Goal: Task Accomplishment & Management: Manage account settings

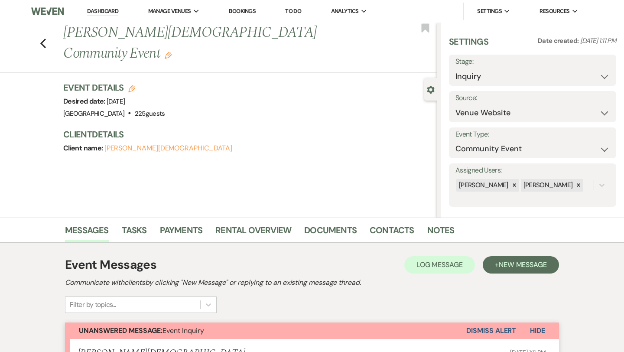
select select "5"
select select "7"
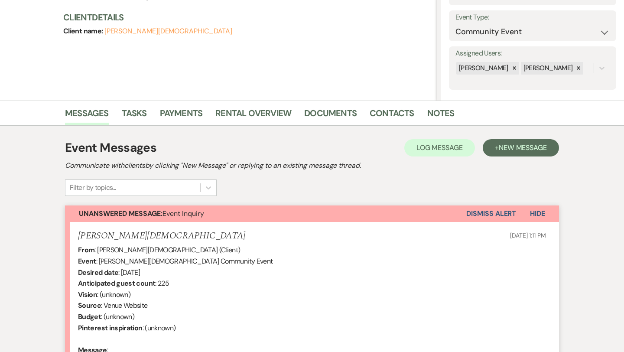
scroll to position [13, 0]
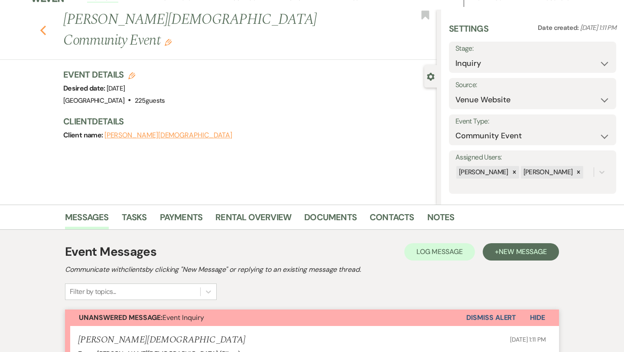
click at [42, 26] on use "button" at bounding box center [43, 31] width 6 height 10
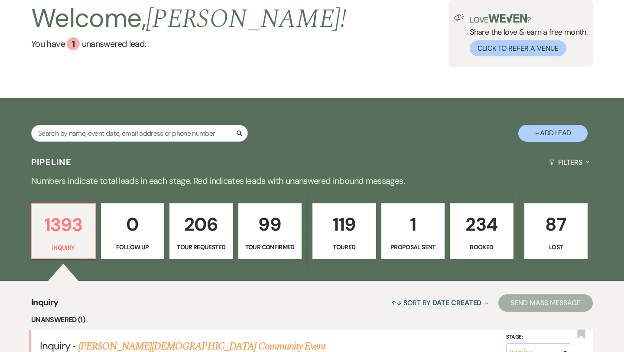
scroll to position [74, 0]
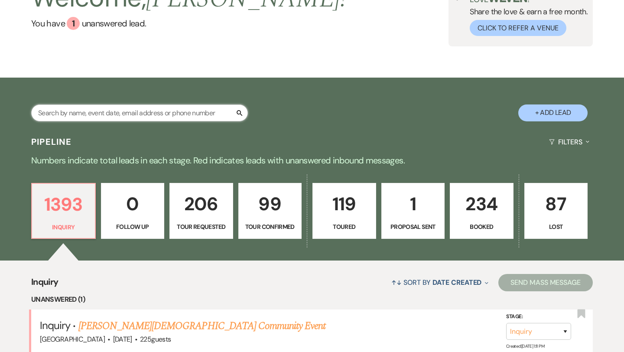
click at [137, 113] on input "text" at bounding box center [139, 112] width 217 height 17
type input "mo"
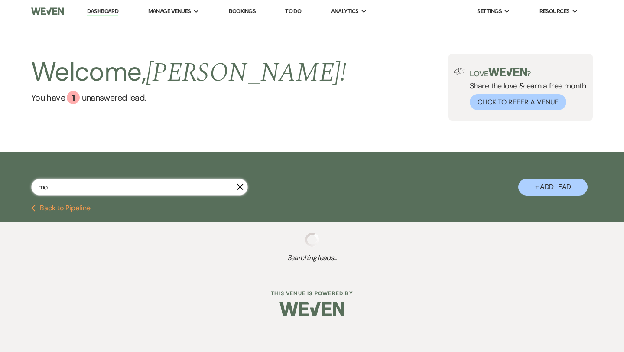
select select "4"
select select "5"
select select "8"
select select "3"
select select "8"
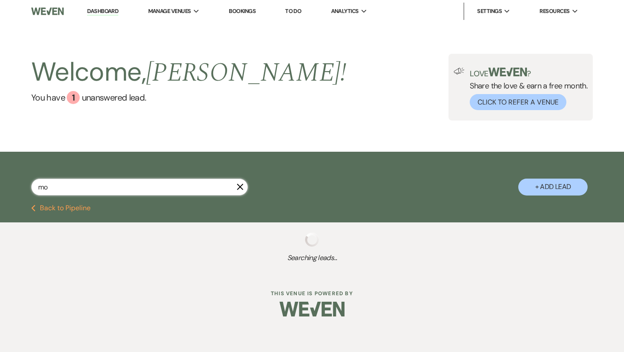
select select "11"
select select "2"
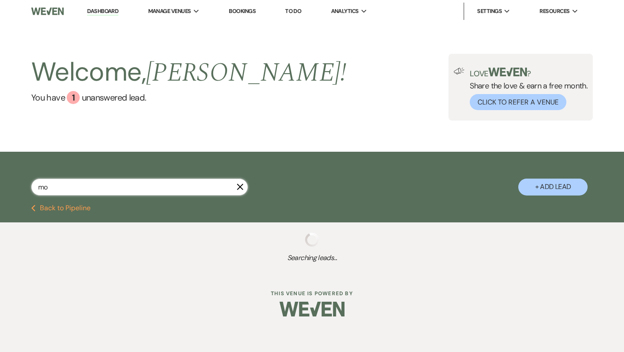
select select "5"
select select "4"
select select "2"
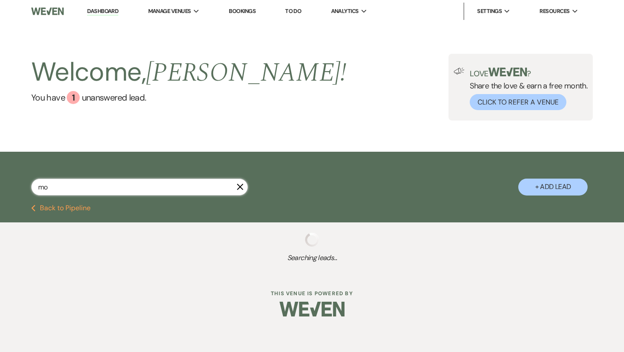
select select "2"
select select "8"
select select "4"
select select "2"
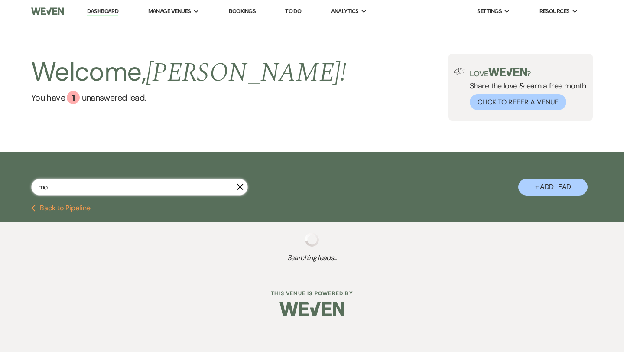
select select "8"
select select "4"
select select "2"
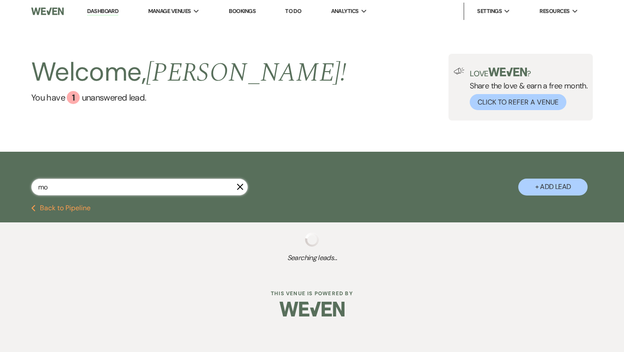
select select "5"
select select "8"
select select "1"
select select "5"
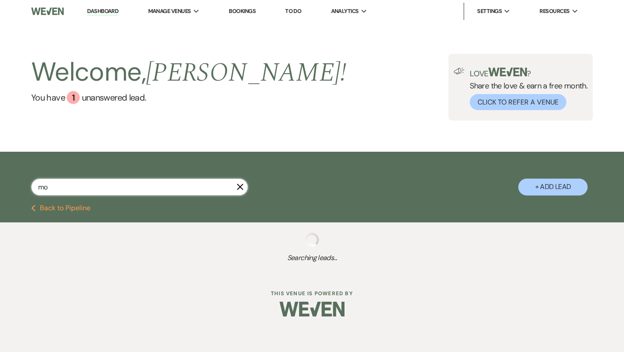
select select "5"
select select "2"
select select "4"
select select "5"
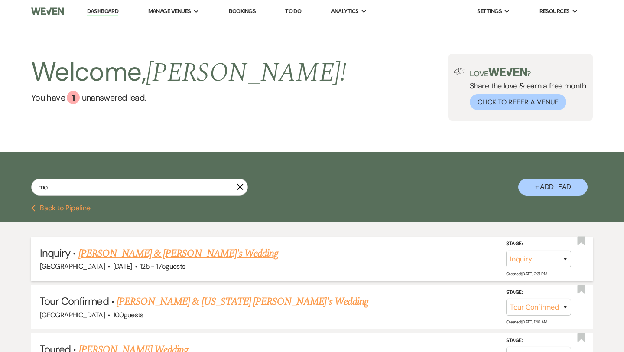
click at [139, 251] on link "[PERSON_NAME] & [PERSON_NAME]'s Wedding" at bounding box center [178, 254] width 200 height 16
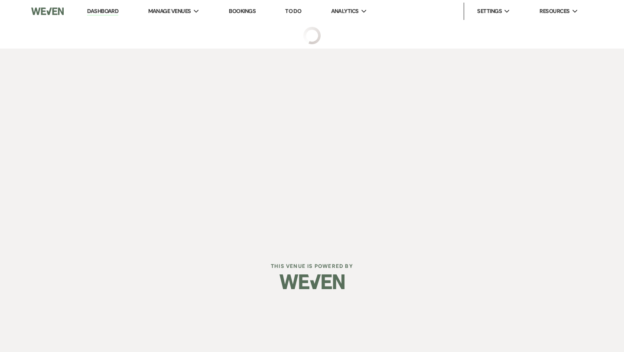
select select "3"
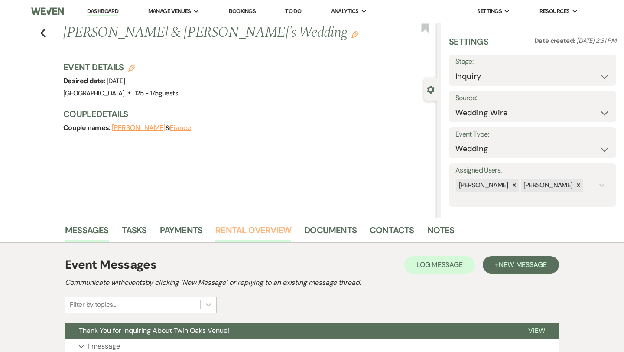
scroll to position [111, 0]
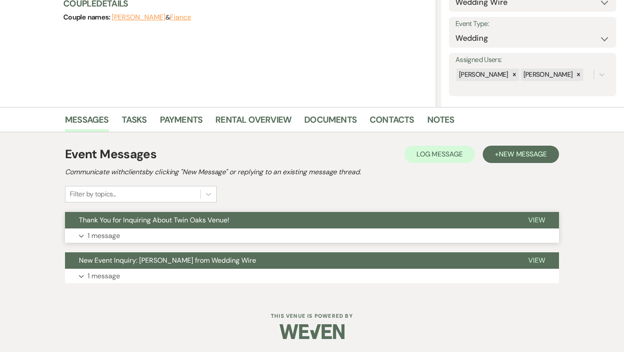
click at [121, 232] on button "Expand 1 message" at bounding box center [312, 235] width 494 height 15
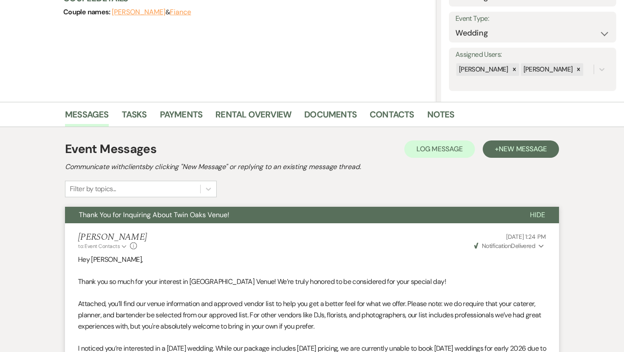
scroll to position [0, 0]
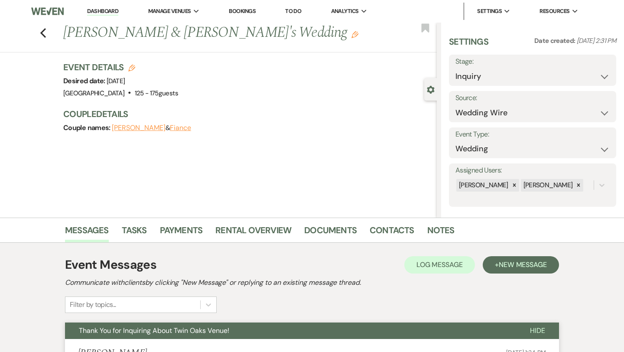
click at [46, 34] on div "Previous [PERSON_NAME] & [PERSON_NAME]'s Wedding Edit Bookmark" at bounding box center [216, 38] width 441 height 30
click at [43, 33] on icon "Previous" at bounding box center [43, 33] width 7 height 10
select select "4"
select select "5"
select select "8"
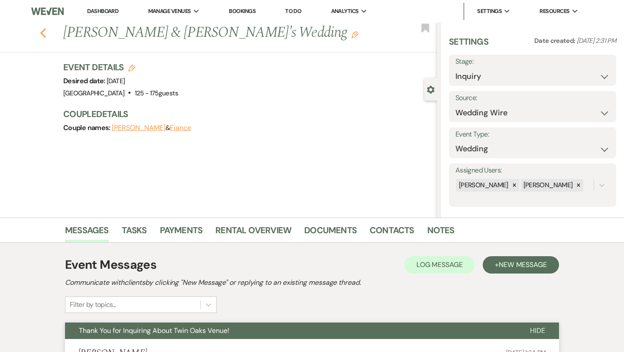
select select "3"
select select "8"
select select "11"
select select "2"
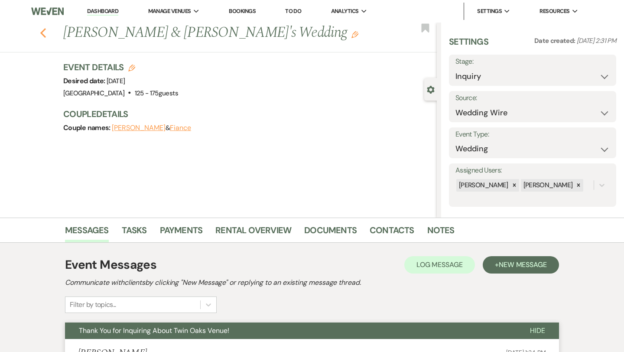
select select "2"
select select "5"
select select "4"
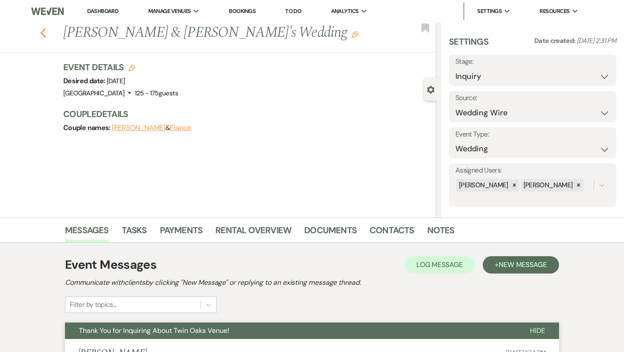
select select "2"
select select "8"
select select "4"
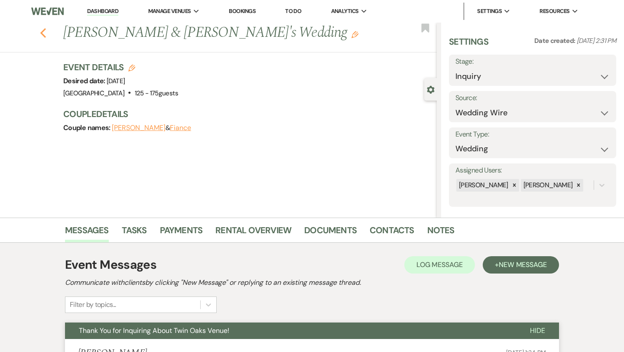
select select "2"
select select "8"
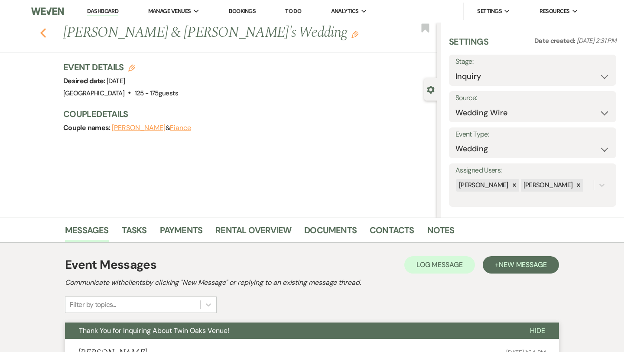
select select "4"
select select "2"
select select "5"
select select "8"
select select "1"
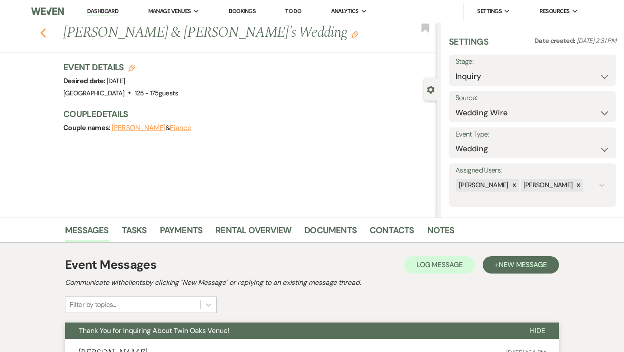
select select "5"
select select "2"
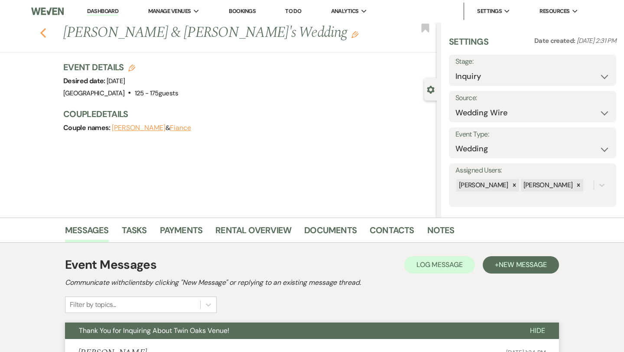
select select "4"
select select "5"
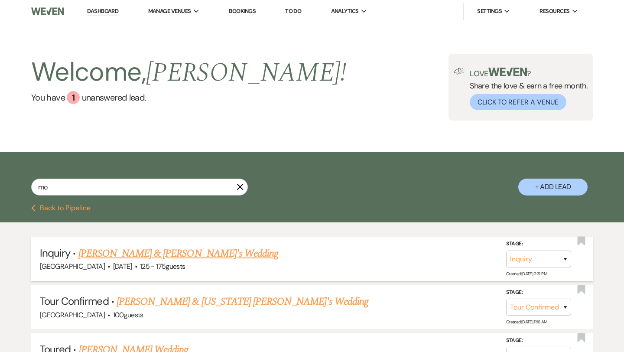
click at [141, 254] on link "[PERSON_NAME] & [PERSON_NAME]'s Wedding" at bounding box center [178, 254] width 200 height 16
select select "3"
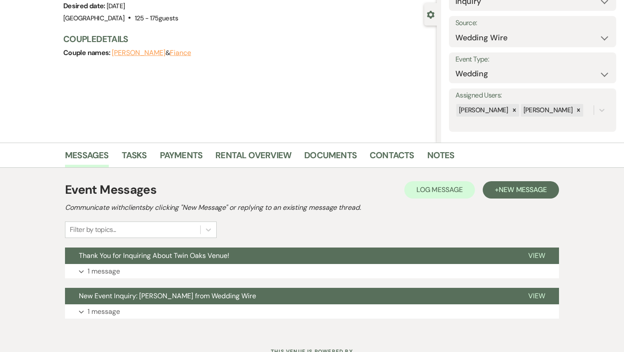
scroll to position [111, 0]
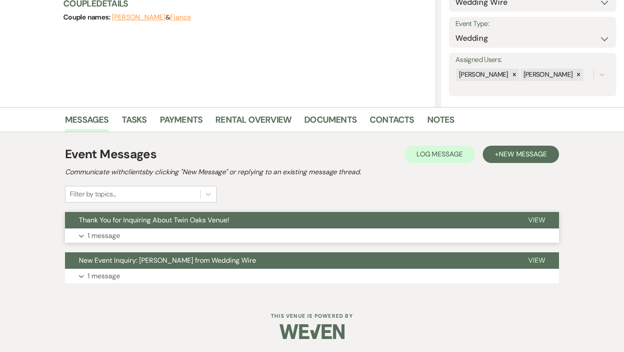
click at [125, 232] on button "Expand 1 message" at bounding box center [312, 235] width 494 height 15
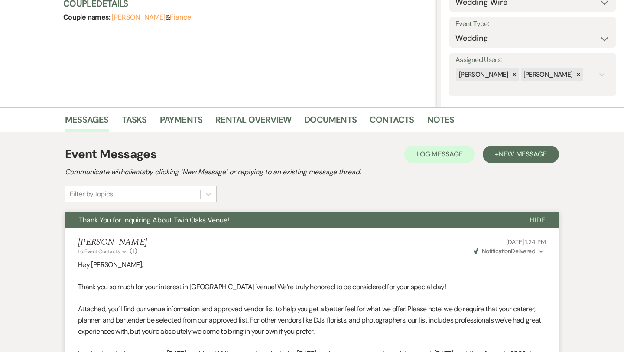
scroll to position [116, 0]
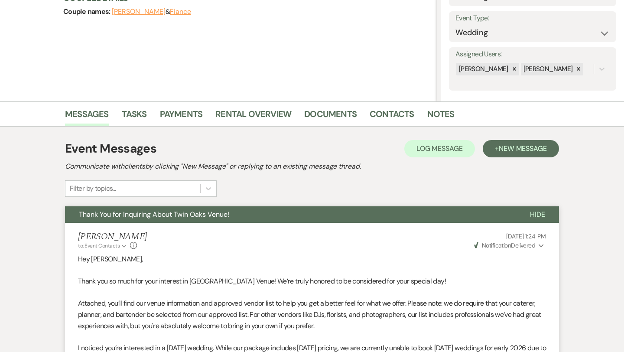
select select "4"
select select "5"
select select "8"
select select "3"
select select "8"
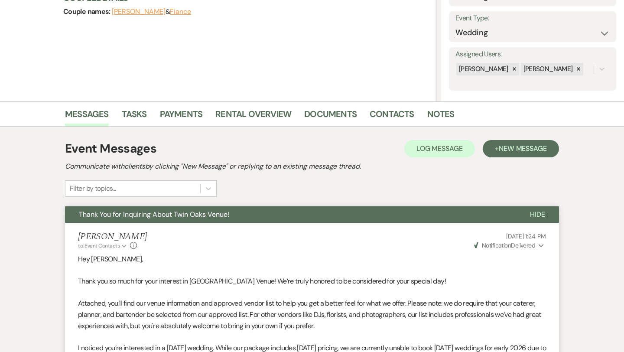
select select "11"
select select "2"
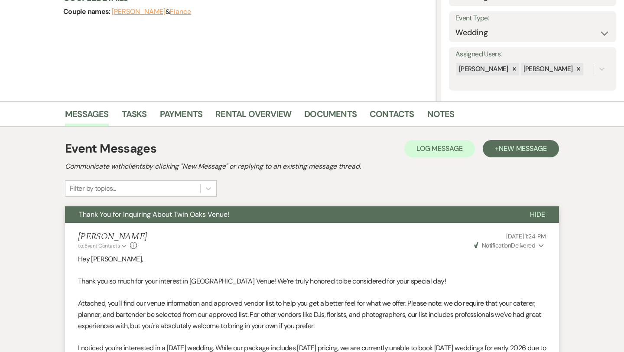
select select "5"
select select "4"
select select "2"
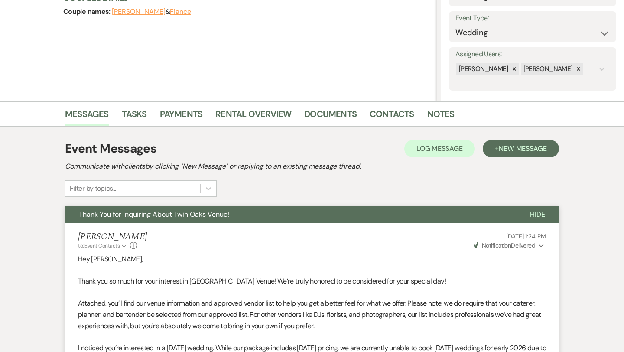
select select "2"
select select "8"
select select "4"
select select "2"
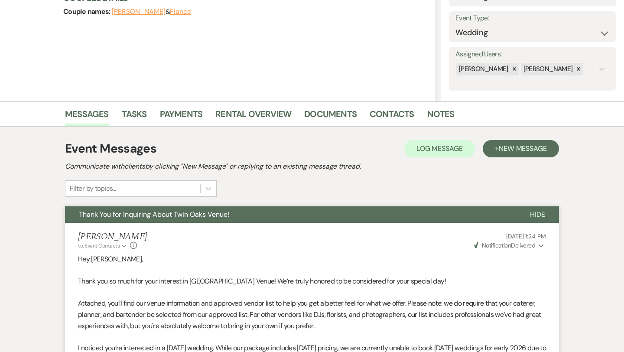
select select "8"
select select "4"
select select "2"
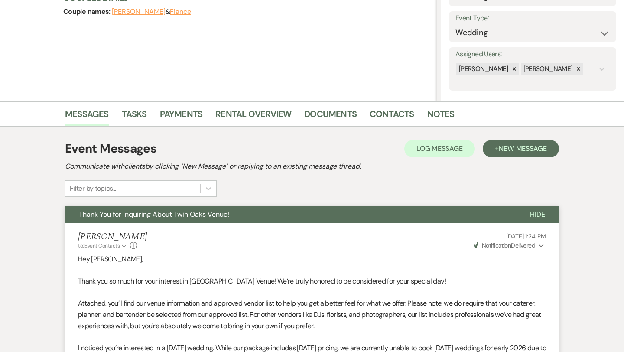
select select "5"
select select "8"
select select "1"
select select "5"
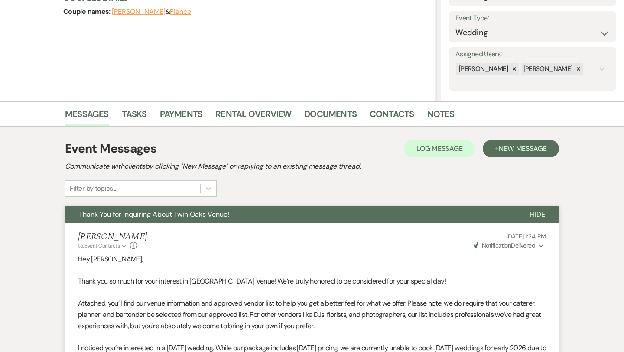
select select "5"
select select "2"
select select "4"
select select "5"
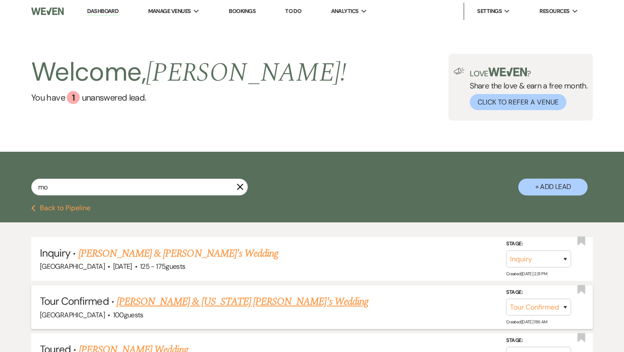
click at [185, 301] on link "[PERSON_NAME] & [US_STATE] [PERSON_NAME]'s Wedding" at bounding box center [243, 302] width 252 height 16
select select "4"
select select "5"
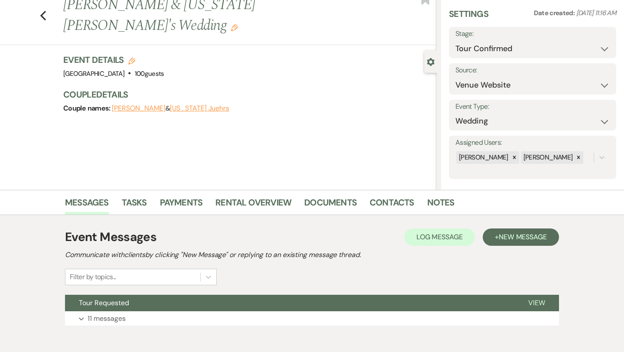
scroll to position [70, 0]
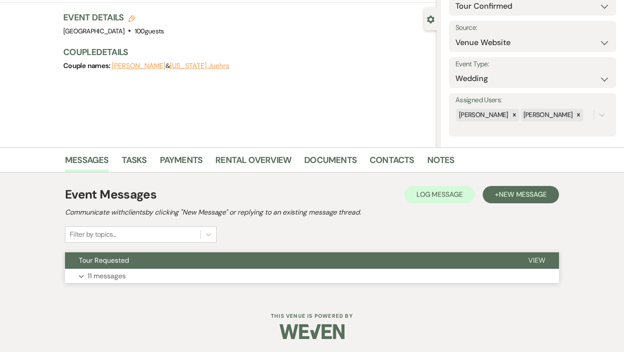
click at [111, 270] on p "11 messages" at bounding box center [107, 275] width 38 height 11
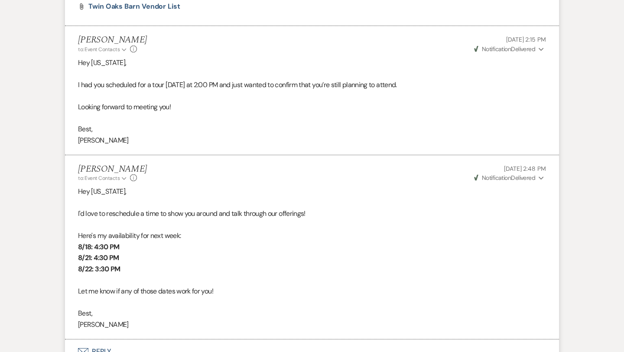
scroll to position [1595, 0]
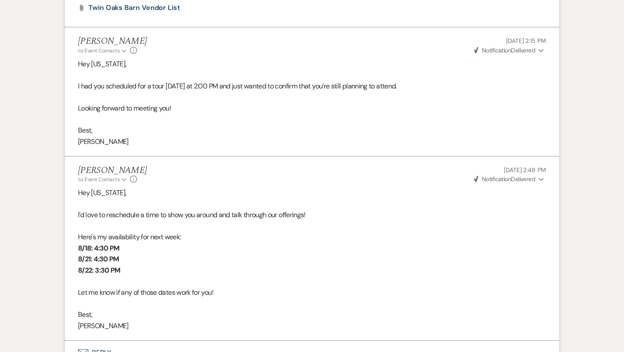
select select "4"
select select "5"
select select "8"
select select "3"
select select "8"
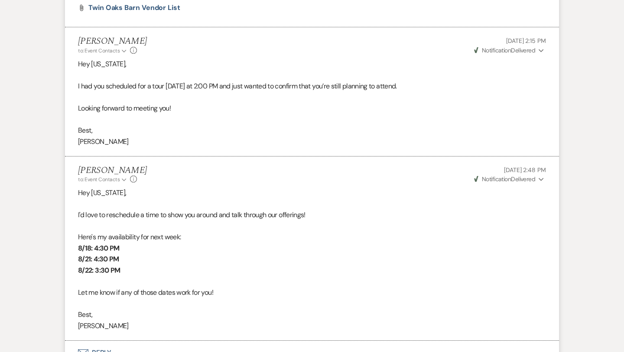
select select "11"
select select "2"
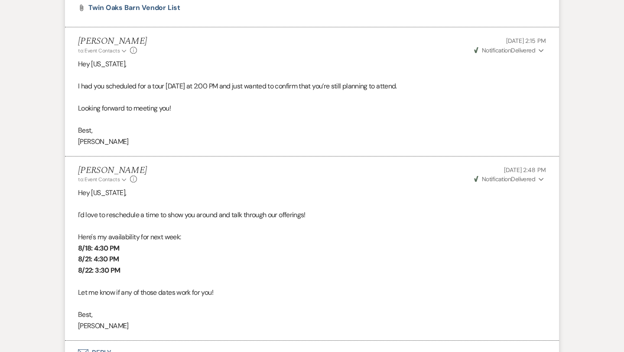
select select "5"
select select "4"
select select "2"
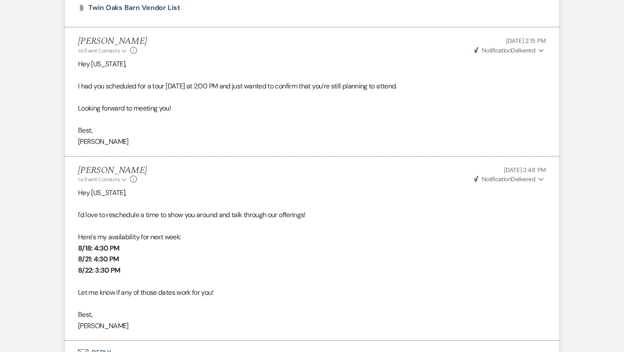
select select "2"
select select "8"
select select "4"
select select "2"
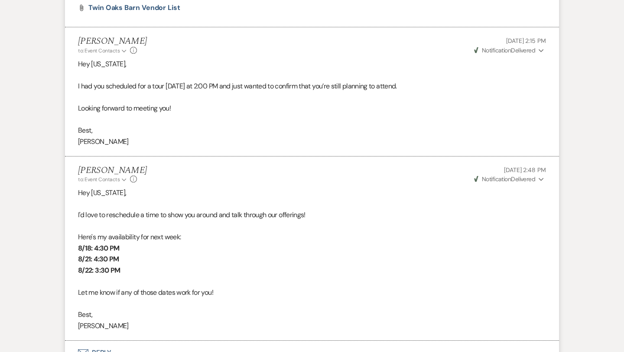
select select "8"
select select "4"
select select "2"
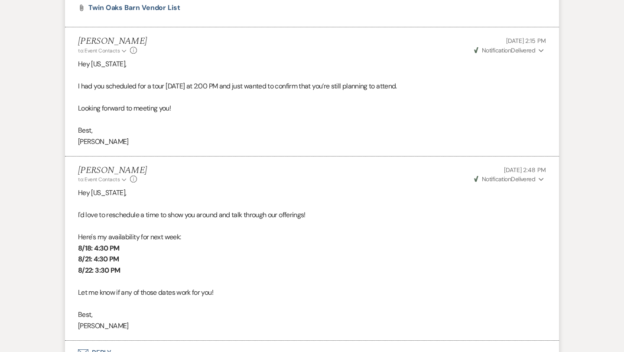
select select "5"
select select "8"
select select "1"
select select "5"
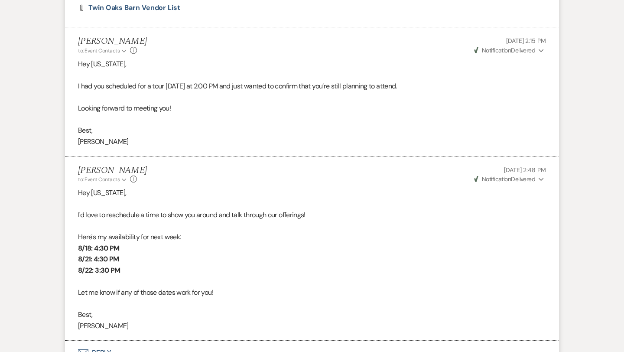
select select "5"
select select "2"
select select "4"
select select "5"
